Goal: Information Seeking & Learning: Get advice/opinions

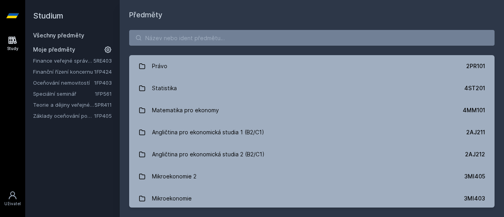
click at [77, 63] on link "Finance veřejné správy a veřejného sektoru" at bounding box center [63, 61] width 60 height 8
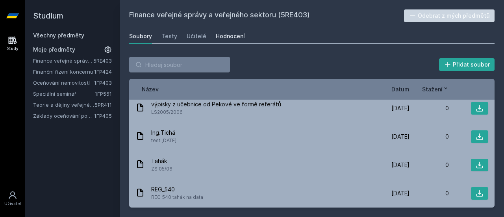
scroll to position [568, 0]
click at [221, 30] on link "Hodnocení" at bounding box center [230, 36] width 29 height 16
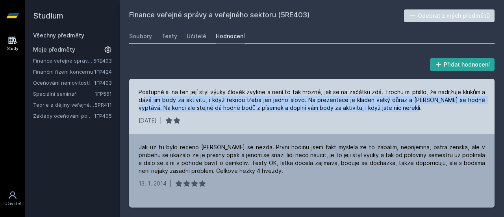
drag, startPoint x: 145, startPoint y: 103, endPoint x: 318, endPoint y: 107, distance: 173.0
click at [396, 111] on div "Postupně si na ten její styl výuky člověk zvykne a není to tak hrozné, jak se n…" at bounding box center [312, 100] width 347 height 24
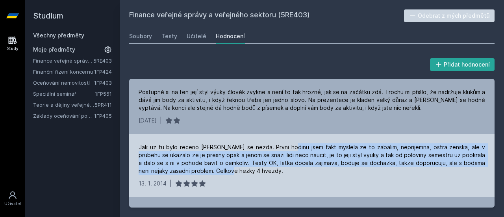
drag, startPoint x: 285, startPoint y: 147, endPoint x: 221, endPoint y: 177, distance: 70.3
click at [221, 177] on div "Jak uz tu bylo receno [PERSON_NAME] se nezda. Prvni hodinu jsem fakt myslela ze…" at bounding box center [312, 165] width 366 height 63
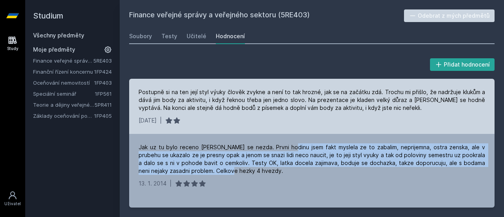
scroll to position [92, 0]
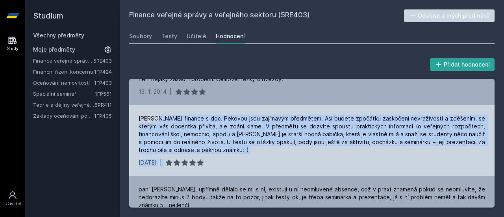
drag, startPoint x: 156, startPoint y: 119, endPoint x: 212, endPoint y: 163, distance: 71.6
click at [212, 163] on div "[PERSON_NAME] finance s doc. Pekovou jsou zajímavým předmětem. Asi budete zpočá…" at bounding box center [312, 140] width 366 height 71
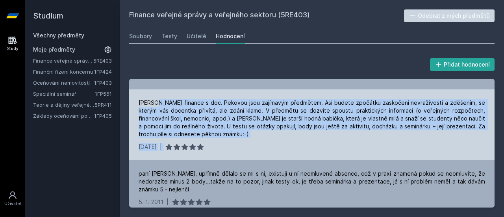
scroll to position [115, 0]
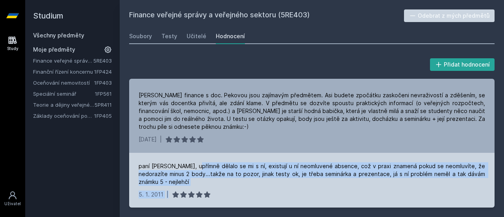
drag, startPoint x: 198, startPoint y: 166, endPoint x: 330, endPoint y: 189, distance: 134.3
click at [334, 191] on div "paní [PERSON_NAME], upřímně dělalo se mi s ní, existují u ní neomluvené absence…" at bounding box center [312, 180] width 366 height 55
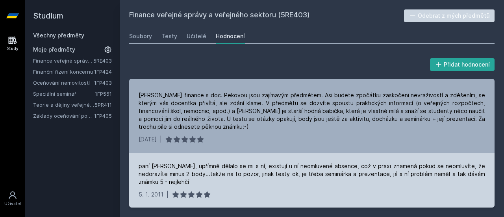
click at [231, 191] on div "[DATE] |" at bounding box center [312, 195] width 347 height 8
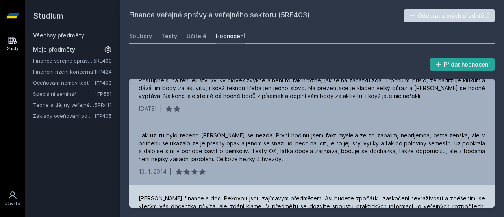
scroll to position [0, 0]
